Goal: Information Seeking & Learning: Learn about a topic

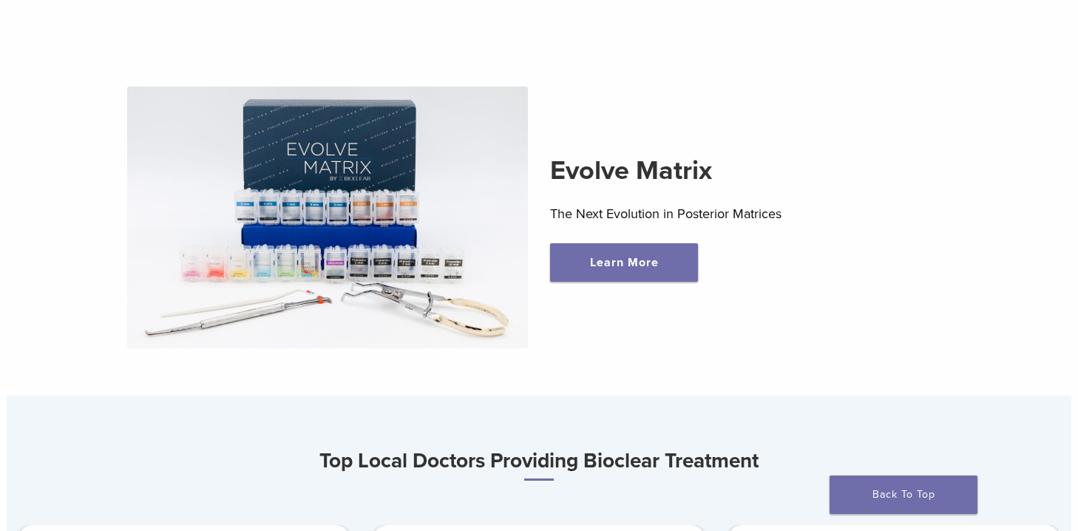
scroll to position [446, 0]
click at [622, 263] on link "Learn More" at bounding box center [624, 263] width 148 height 38
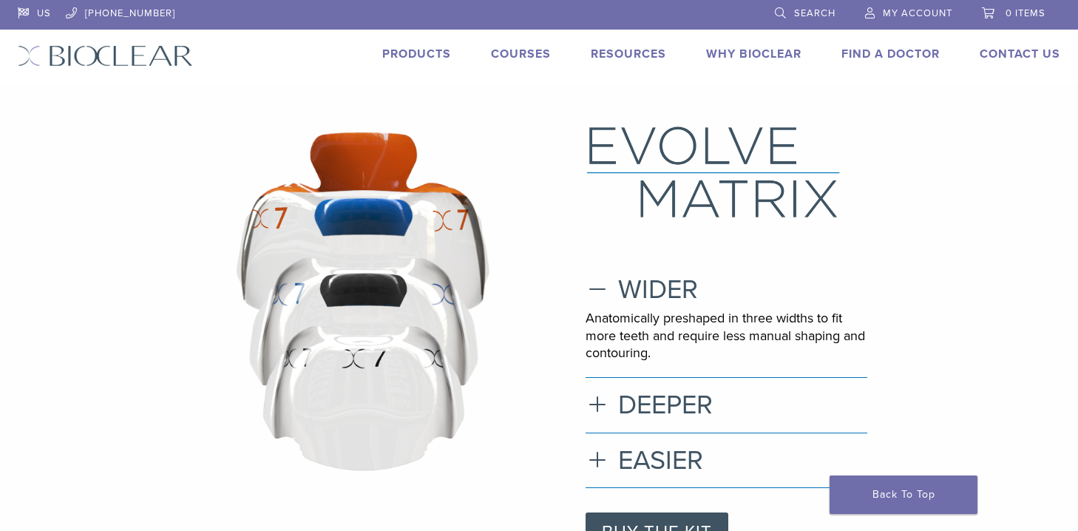
click at [419, 47] on link "Products" at bounding box center [416, 54] width 69 height 15
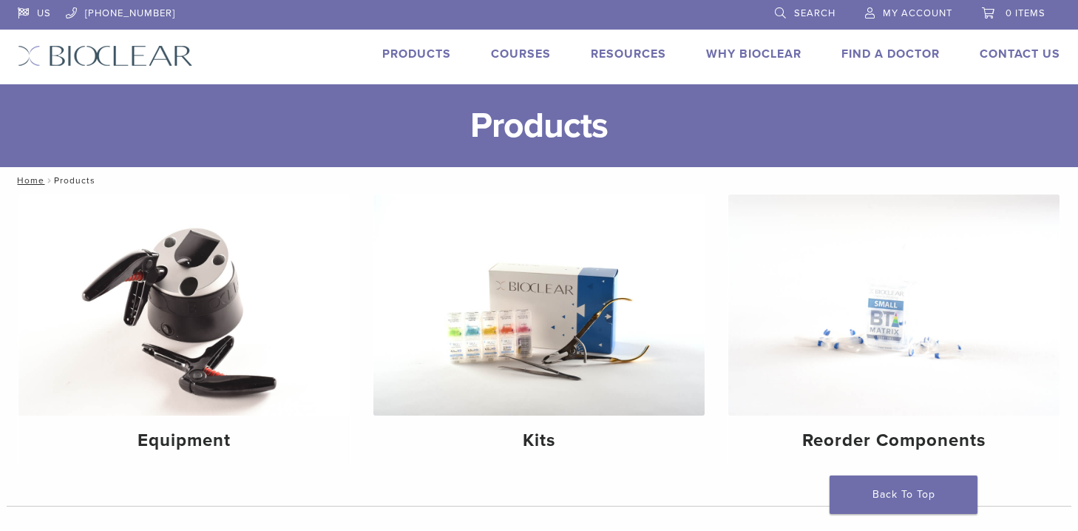
click at [145, 52] on img at bounding box center [105, 55] width 175 height 21
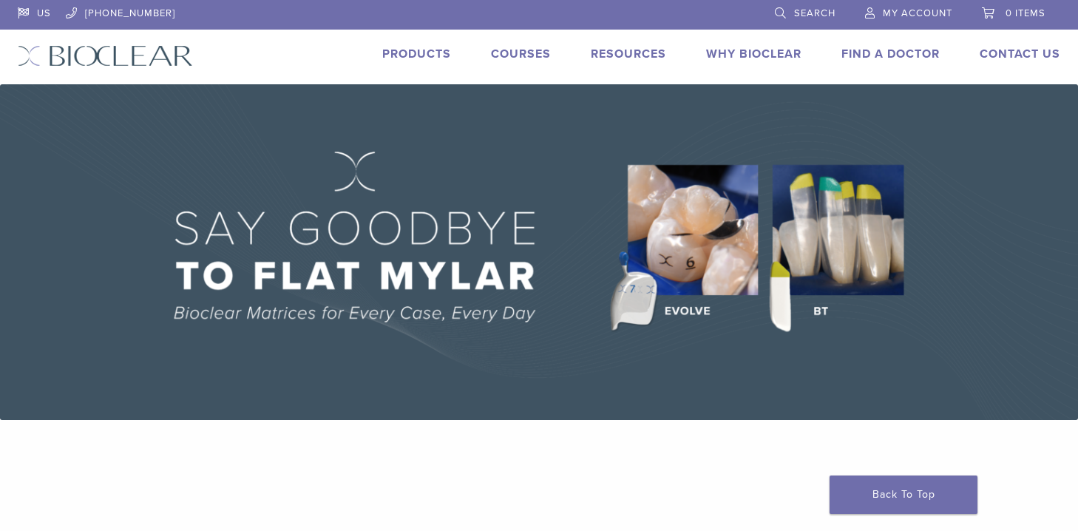
click at [450, 250] on img at bounding box center [539, 252] width 1078 height 336
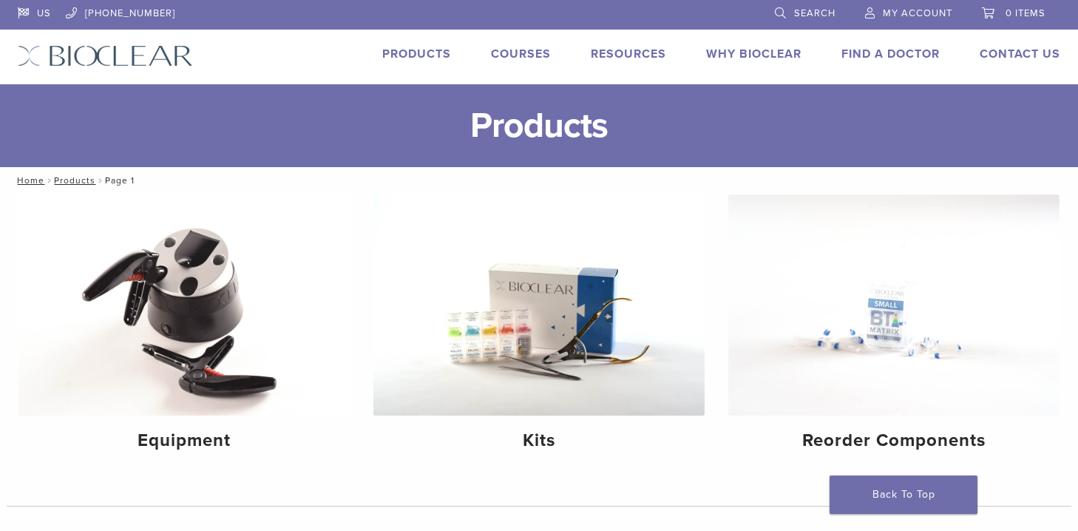
scroll to position [1, 0]
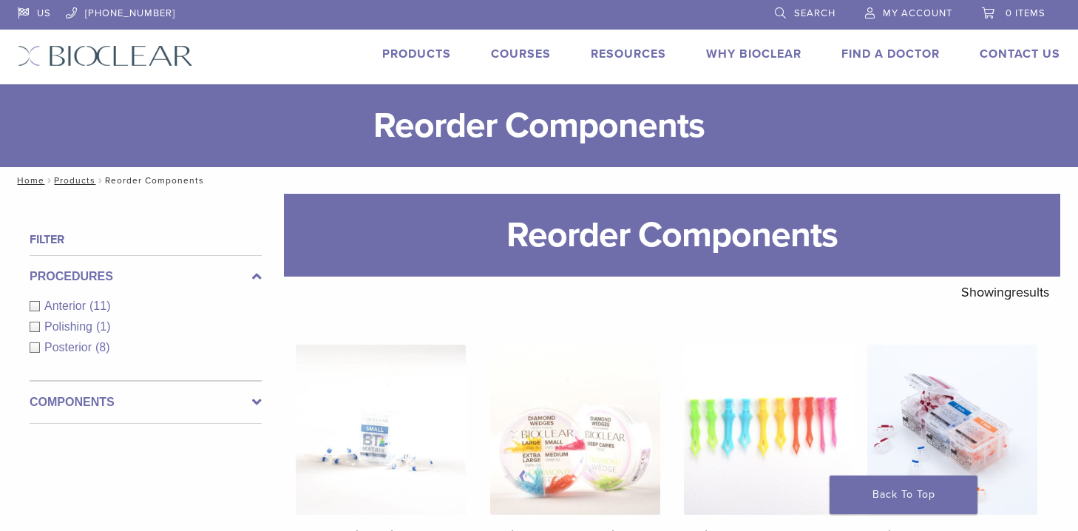
click at [496, 52] on link "Courses" at bounding box center [521, 54] width 60 height 15
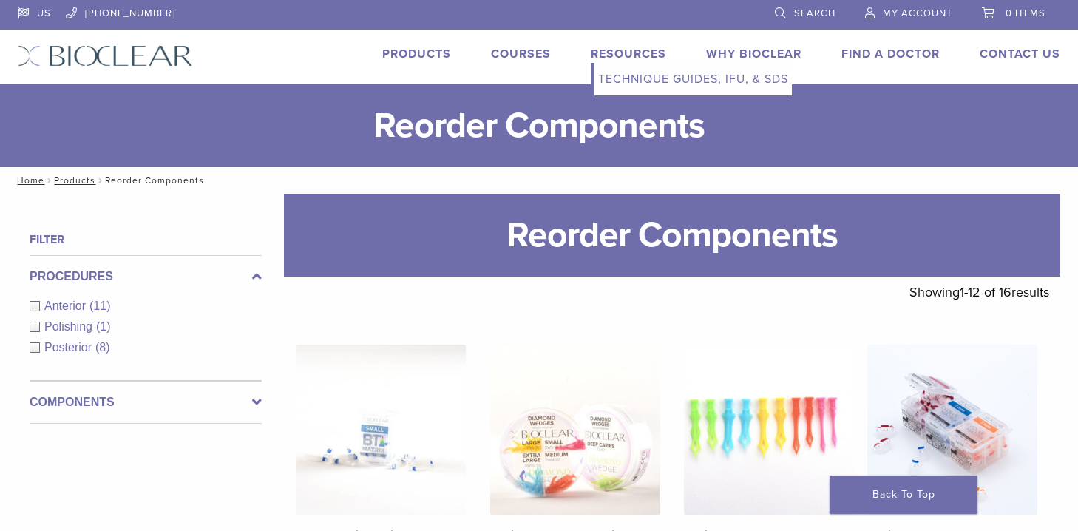
click at [612, 52] on link "Resources" at bounding box center [628, 54] width 75 height 15
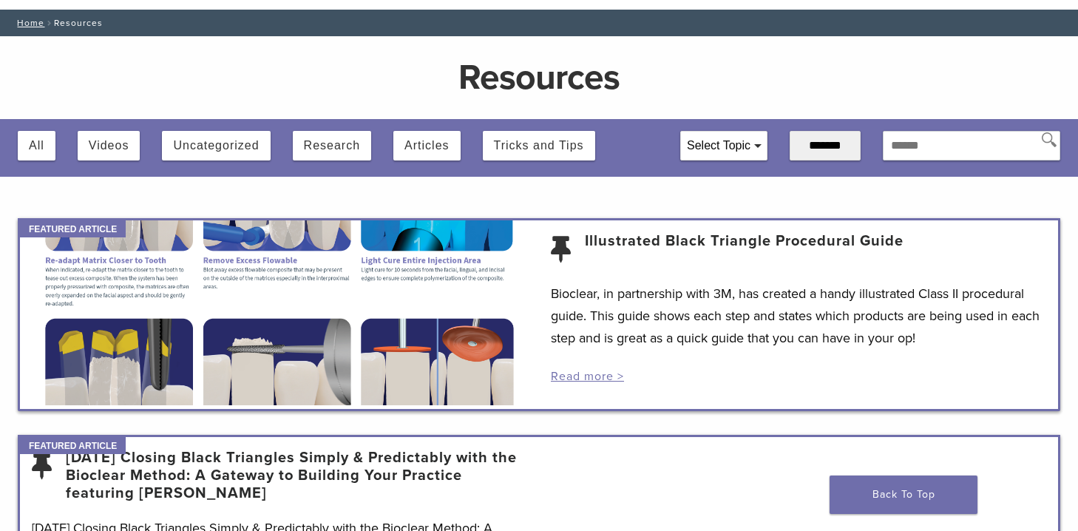
scroll to position [78, 0]
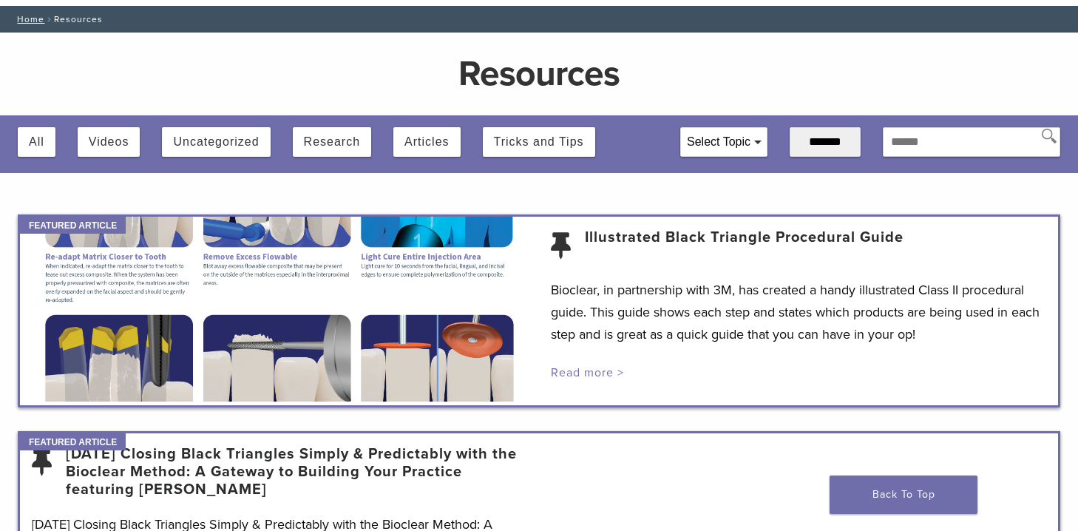
click at [577, 368] on link "Read more >" at bounding box center [587, 372] width 73 height 15
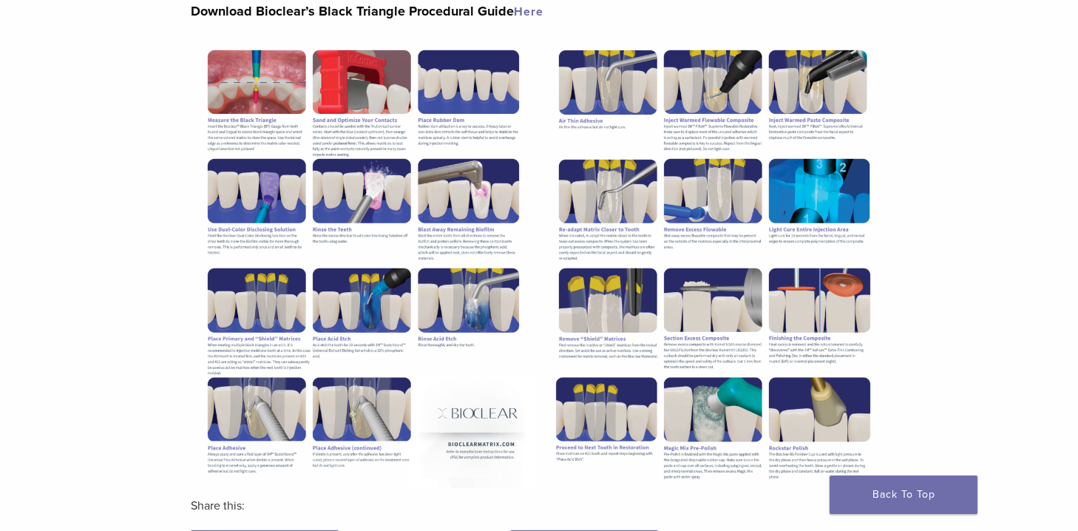
scroll to position [242, 0]
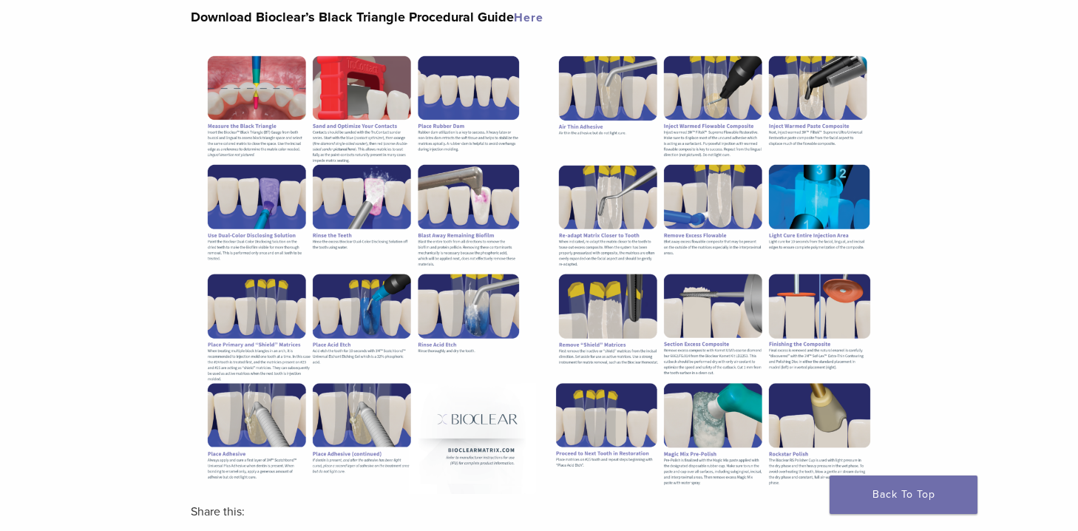
click at [524, 15] on link "Here" at bounding box center [529, 17] width 30 height 15
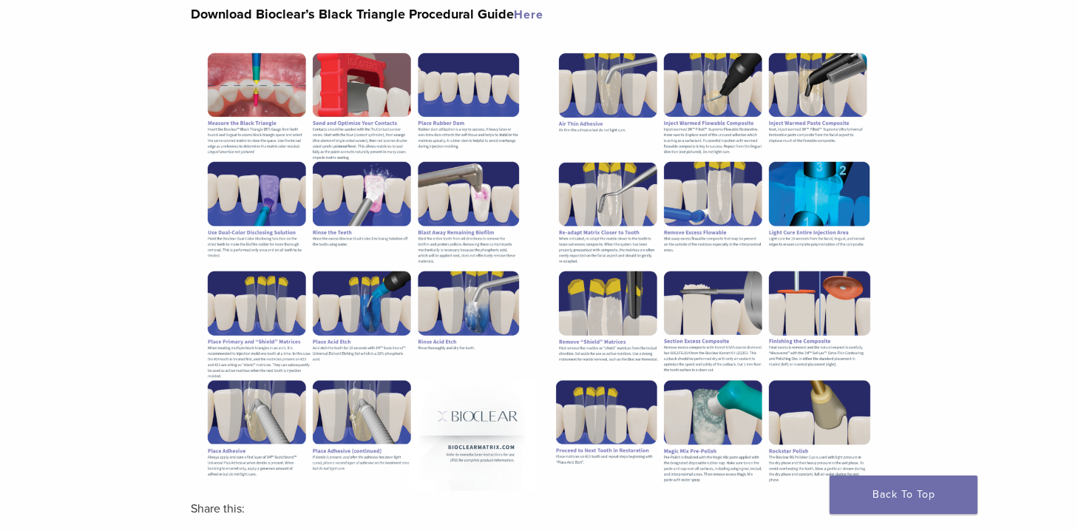
scroll to position [242, 0]
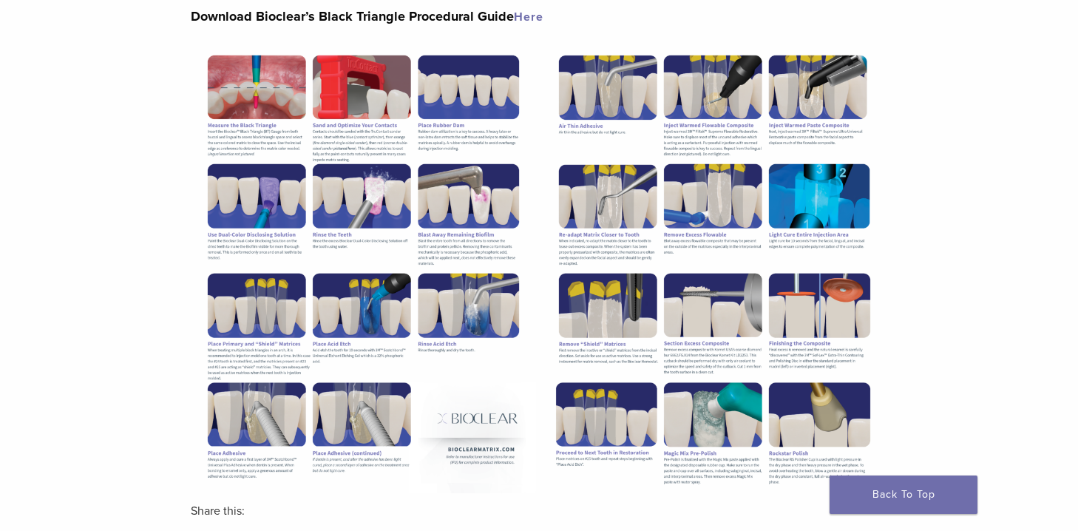
click at [529, 13] on link "Here" at bounding box center [529, 17] width 30 height 15
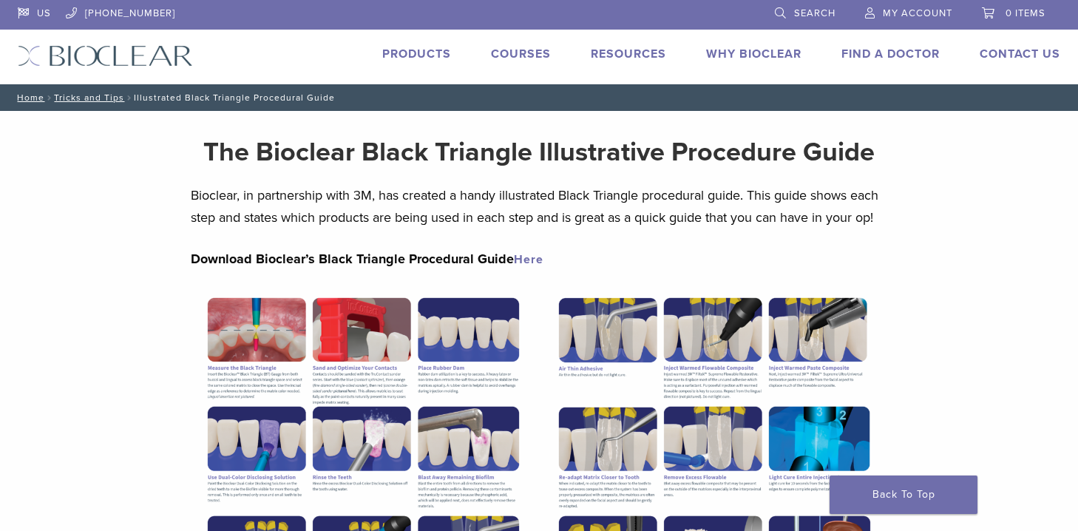
scroll to position [242, 0]
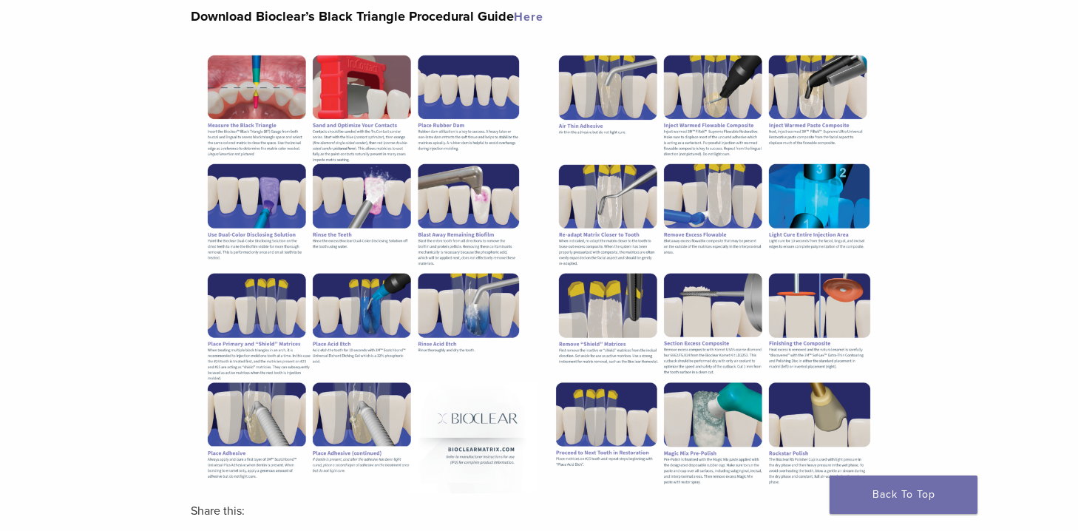
click at [971, 401] on div "Section builder not enabled for post $post_id The Bioclear Black Triangle Illus…" at bounding box center [539, 333] width 1078 height 931
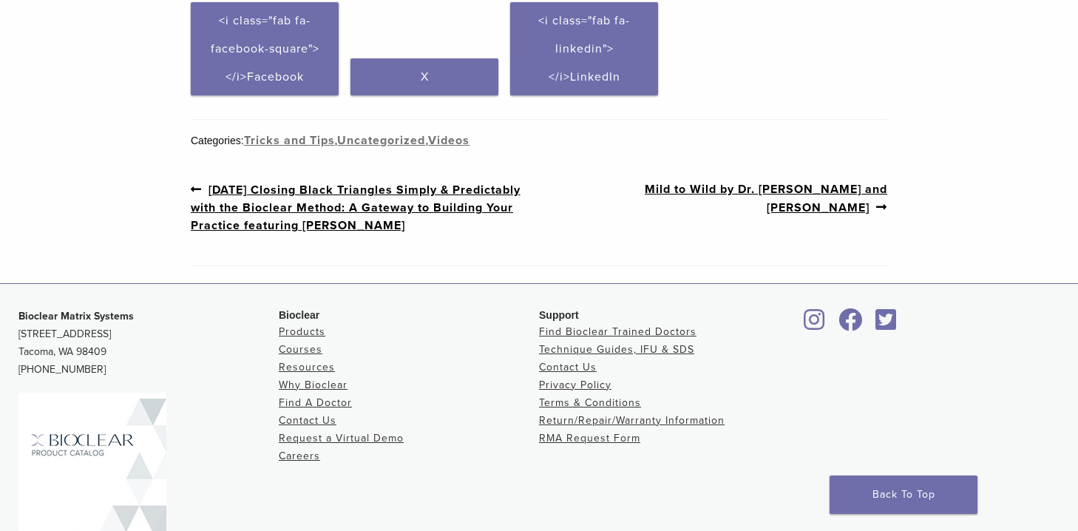
scroll to position [642, 0]
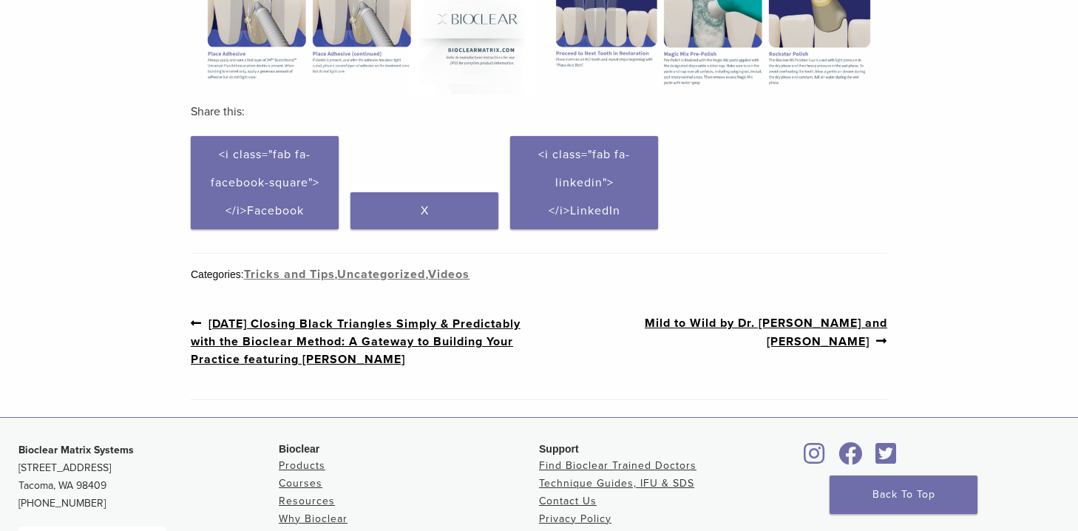
click at [472, 179] on ul "Click to share on Facebook (Opens in new window) <i class="fab fa-facebook-squa…" at bounding box center [539, 186] width 696 height 101
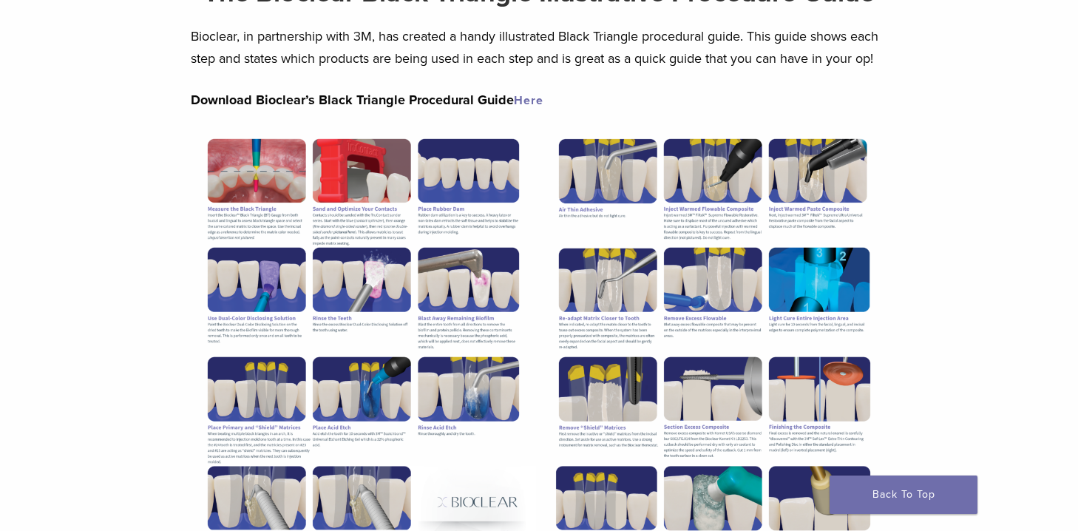
scroll to position [0, 0]
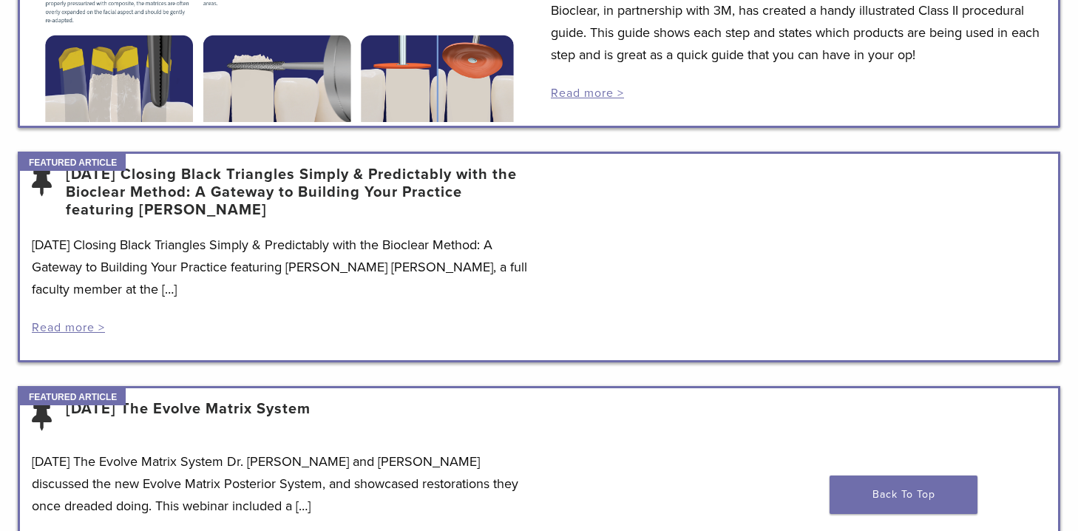
scroll to position [363, 0]
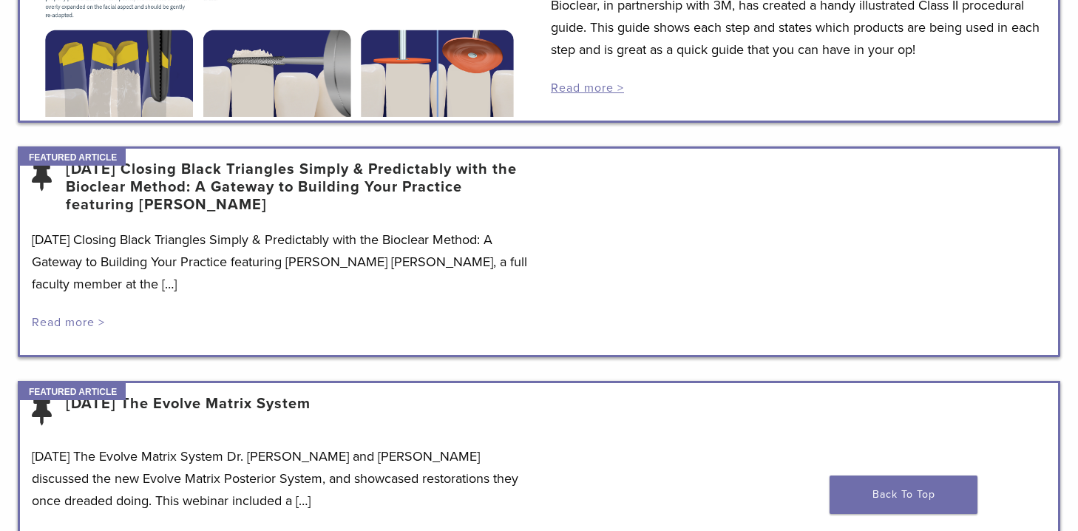
click at [81, 319] on link "Read more >" at bounding box center [68, 322] width 73 height 15
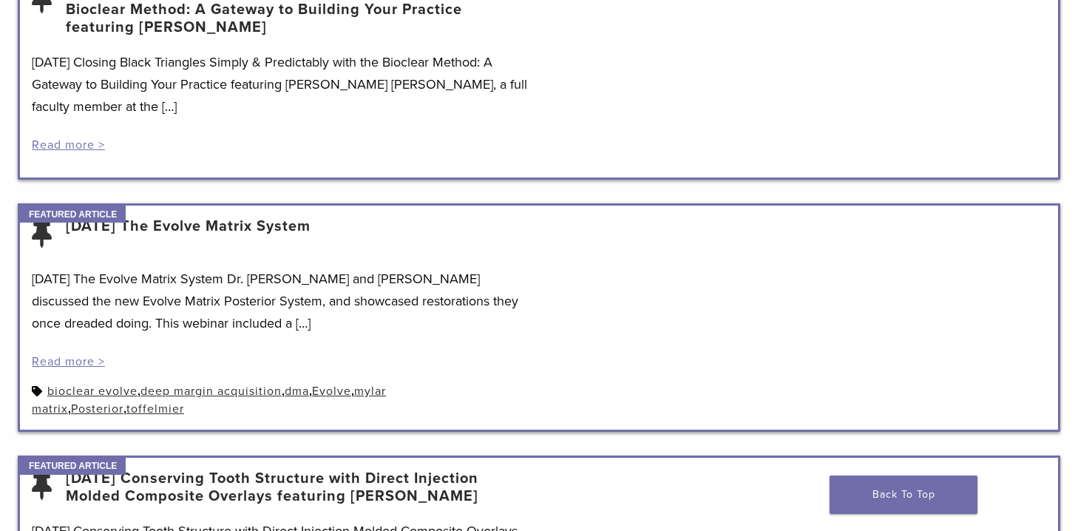
scroll to position [544, 0]
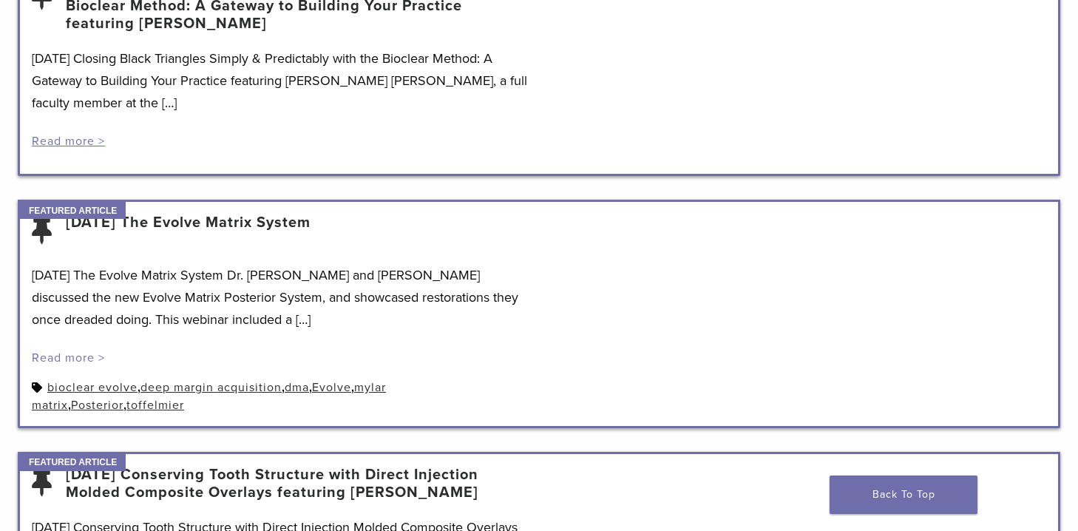
click at [69, 357] on link "Read more >" at bounding box center [68, 357] width 73 height 15
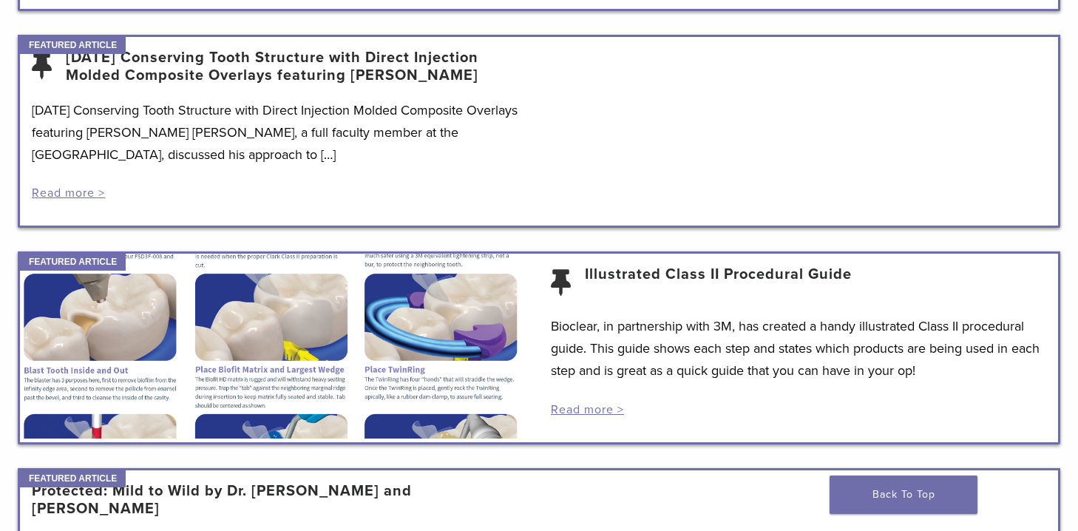
scroll to position [965, 0]
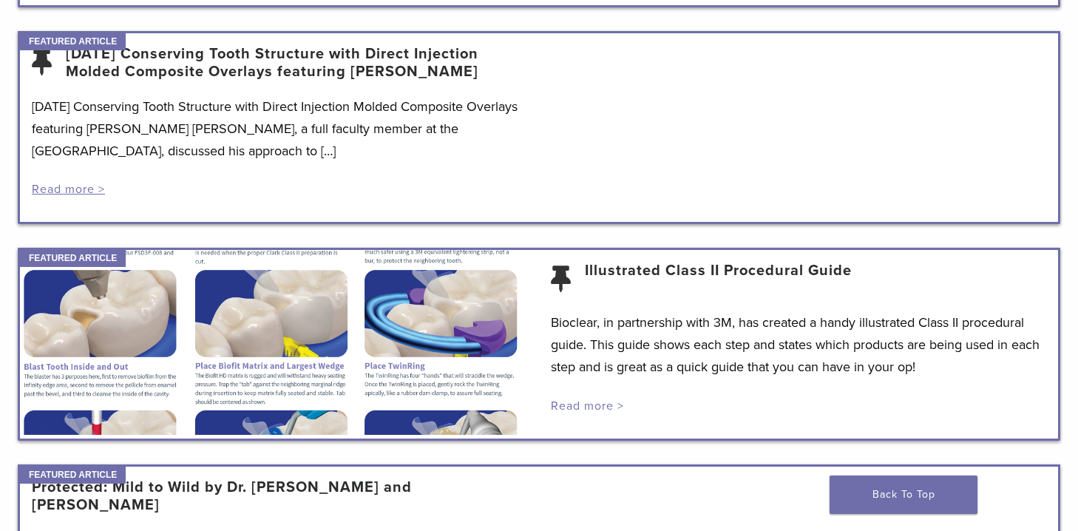
click at [598, 403] on link "Read more >" at bounding box center [587, 405] width 73 height 15
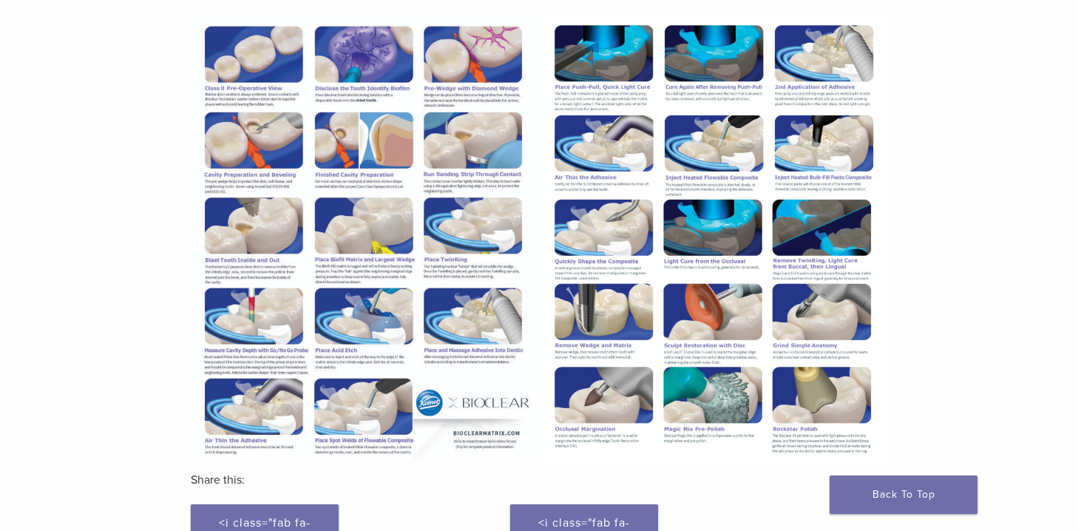
scroll to position [279, 0]
